Goal: Use online tool/utility: Utilize a website feature to perform a specific function

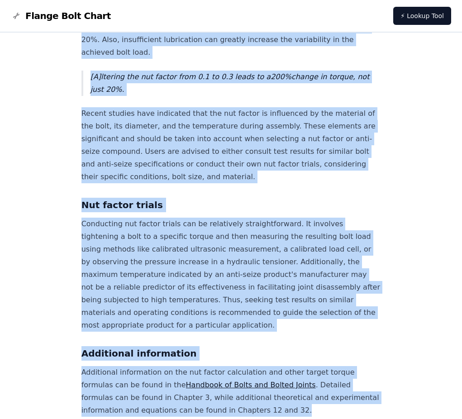
scroll to position [851, 0]
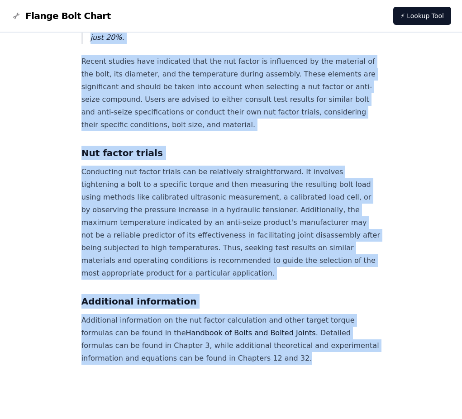
drag, startPoint x: 101, startPoint y: 146, endPoint x: 369, endPoint y: 363, distance: 344.8
copy div "The Nut Factor The Nut Factor, denoted as K , is a dimensionless constant deriv…"
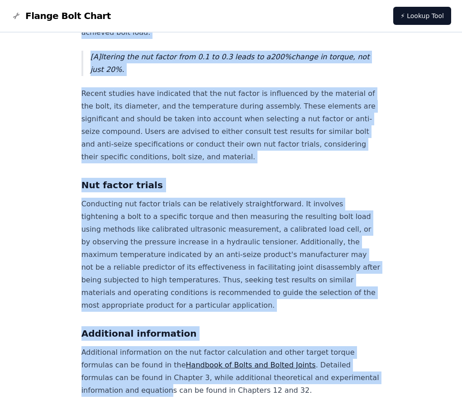
scroll to position [855, 0]
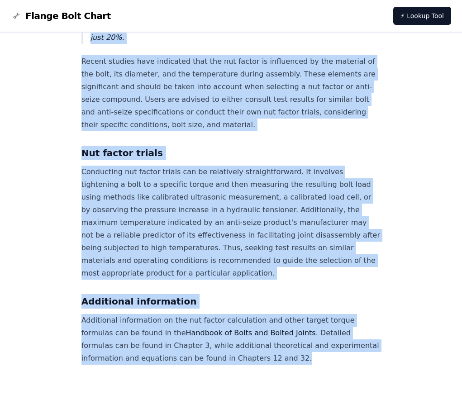
drag, startPoint x: 89, startPoint y: 53, endPoint x: 361, endPoint y: 359, distance: 409.2
drag, startPoint x: 361, startPoint y: 359, endPoint x: 297, endPoint y: 340, distance: 66.7
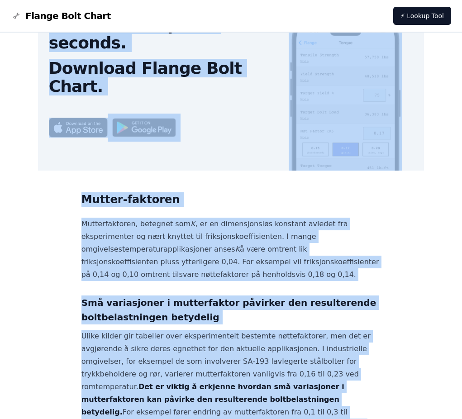
scroll to position [370, 0]
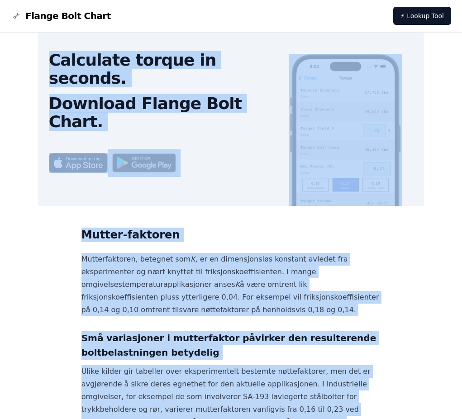
click at [382, 276] on div "Home Flange Torque Nut factor calculation of target torque Nut factor calculati…" at bounding box center [231, 277] width 440 height 1207
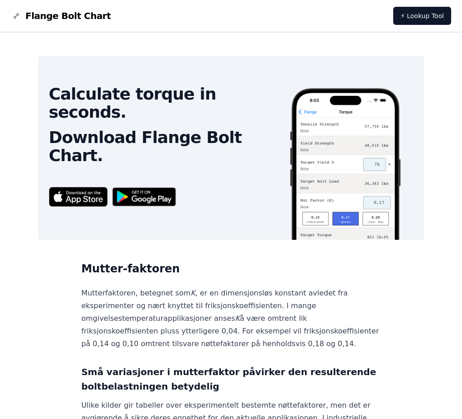
scroll to position [317, 0]
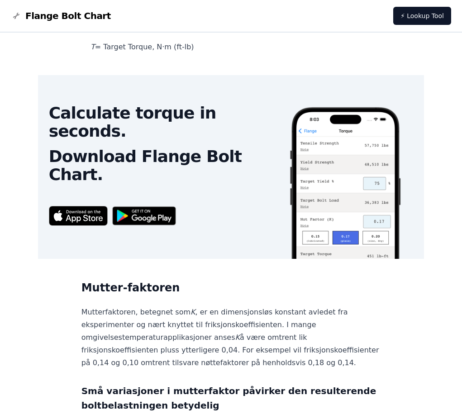
click at [203, 122] on h2 "Calculate torque in seconds." at bounding box center [163, 122] width 229 height 36
click at [166, 217] on img at bounding box center [144, 216] width 73 height 29
